Goal: Contribute content: Add original content to the website for others to see

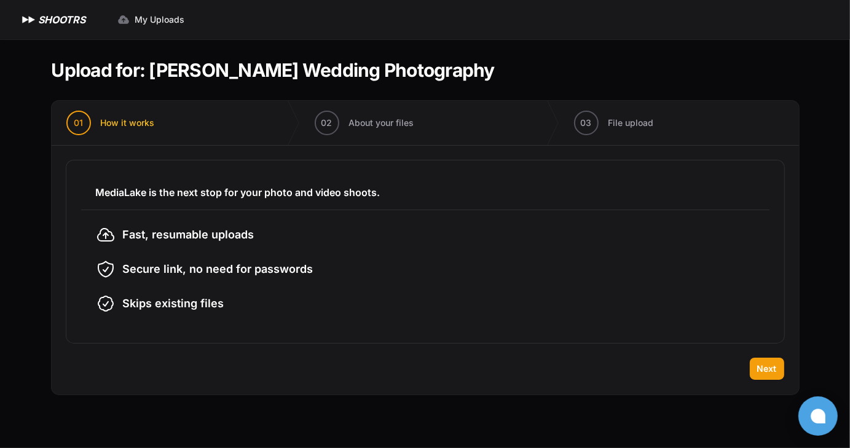
click at [304, 368] on div "Back Next" at bounding box center [425, 376] width 747 height 37
click at [771, 369] on span "Next" at bounding box center [767, 368] width 20 height 12
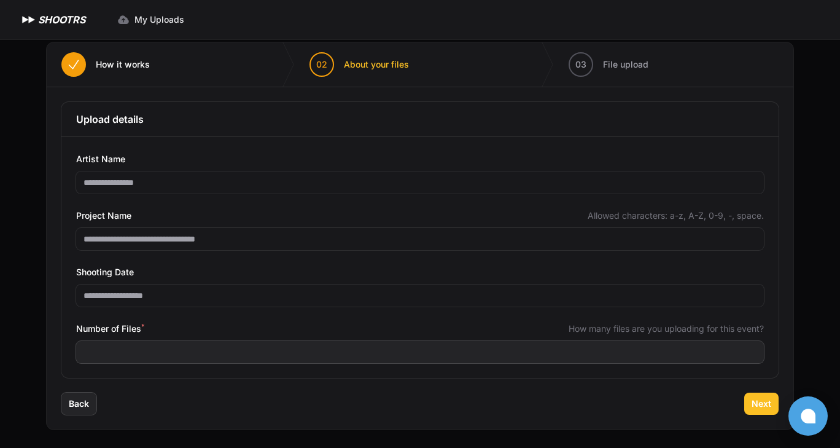
scroll to position [59, 0]
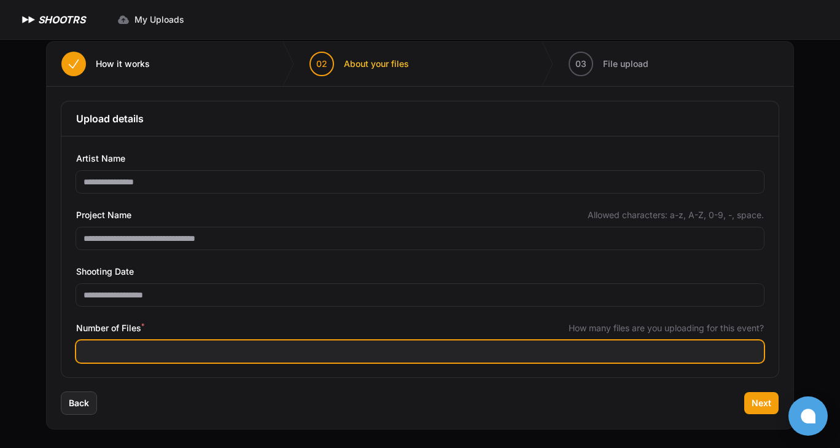
click at [197, 353] on input "Number of Files *" at bounding box center [420, 351] width 688 height 22
type input "****"
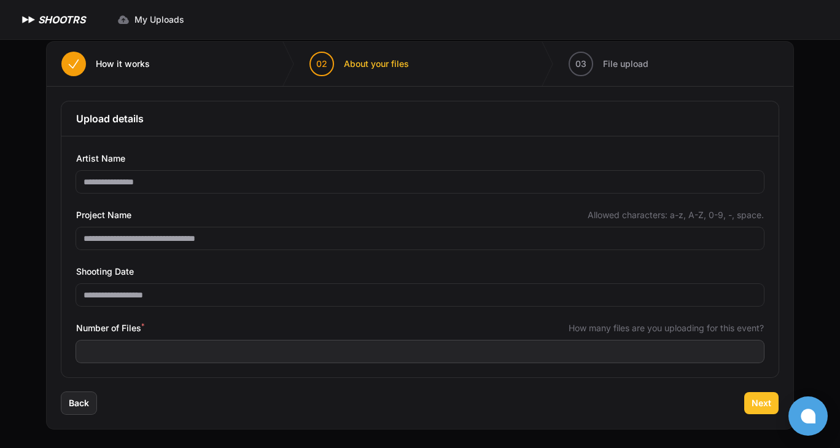
click at [765, 399] on span "Next" at bounding box center [762, 403] width 20 height 12
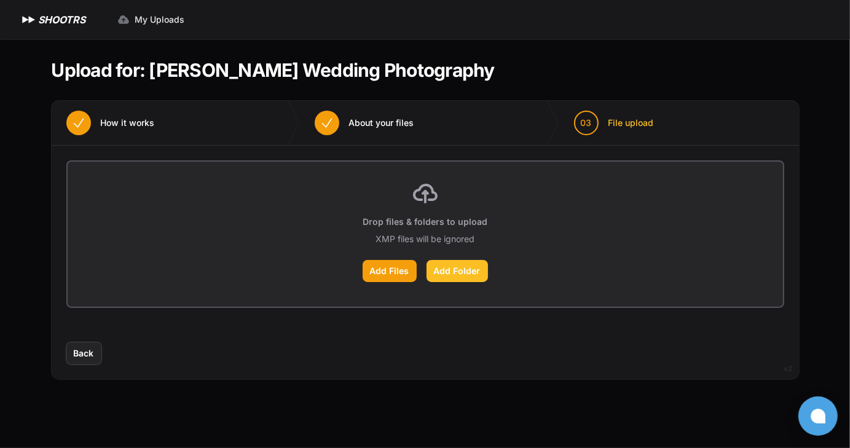
click at [478, 272] on label "Add Folder" at bounding box center [456, 271] width 61 height 22
click at [0, 0] on input "Add Folder" at bounding box center [0, 0] width 0 height 0
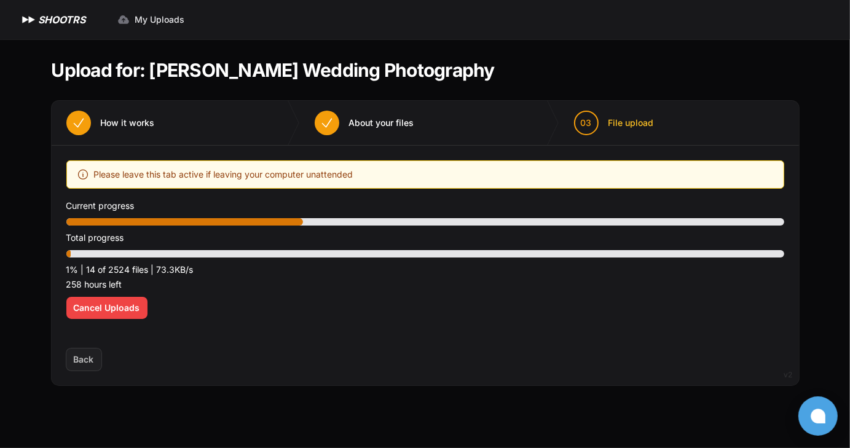
click at [108, 296] on div "Optimize your upload experience We recommend Google Chrome for fast and reliabl…" at bounding box center [425, 246] width 718 height 173
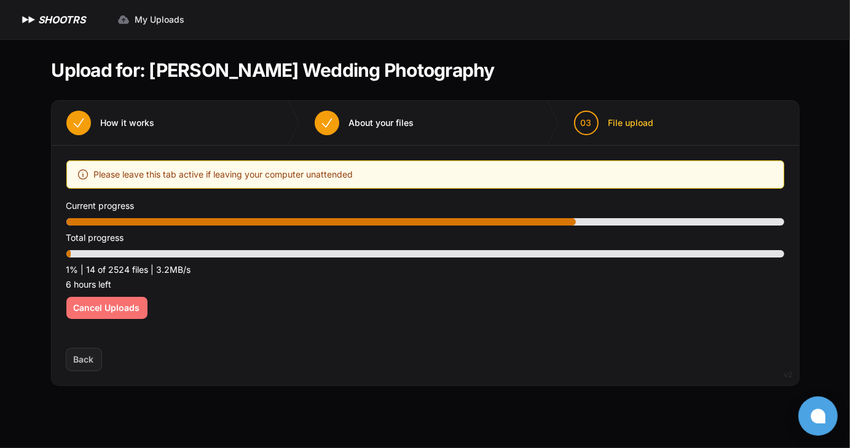
click at [117, 312] on span "Cancel Uploads" at bounding box center [107, 308] width 66 height 12
